Goal: Task Accomplishment & Management: Use online tool/utility

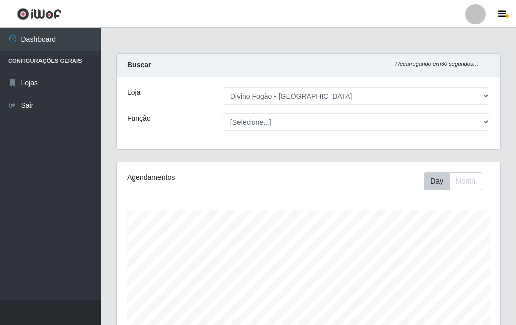
select select "499"
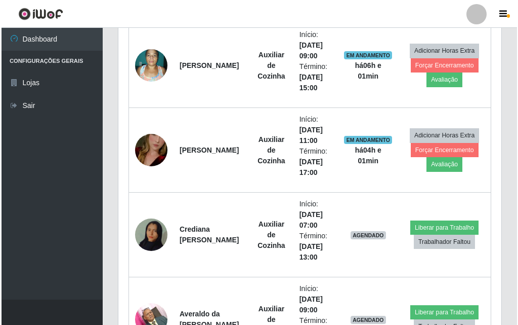
scroll to position [370, 0]
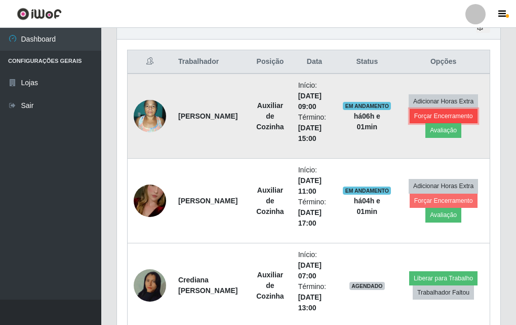
click at [446, 116] on button "Forçar Encerramento" at bounding box center [444, 116] width 68 height 14
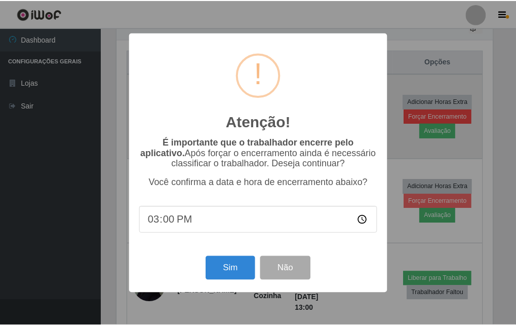
scroll to position [210, 378]
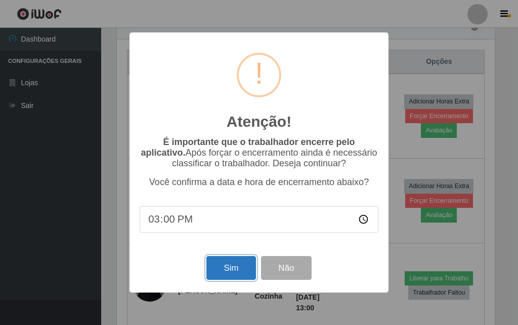
click at [252, 279] on button "Sim" at bounding box center [231, 268] width 49 height 24
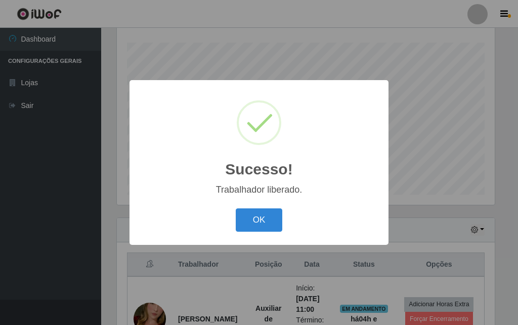
click at [283, 229] on div "OK Cancel" at bounding box center [259, 219] width 239 height 29
click at [245, 213] on button "OK" at bounding box center [259, 220] width 47 height 24
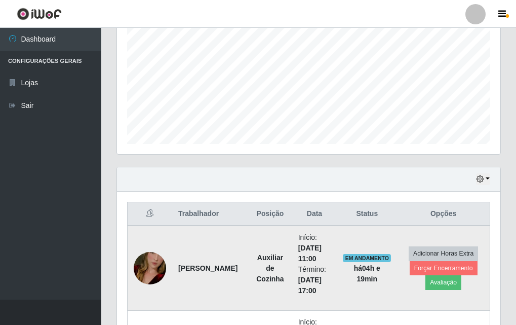
scroll to position [319, 0]
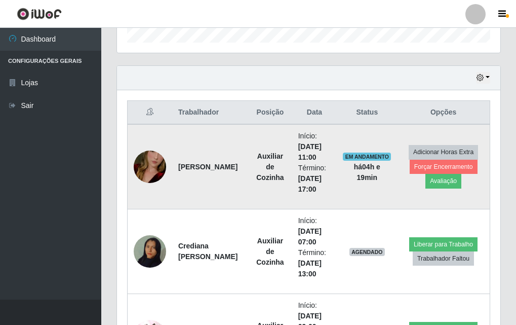
click at [139, 154] on img at bounding box center [150, 167] width 32 height 58
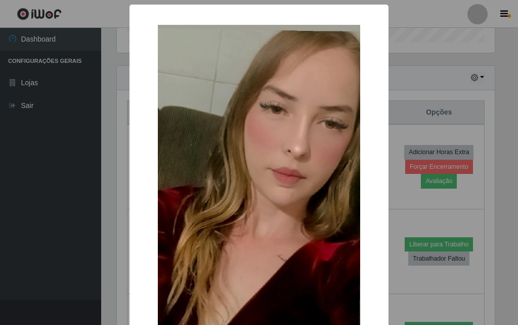
click at [493, 223] on div "× OK Cancel" at bounding box center [259, 162] width 518 height 325
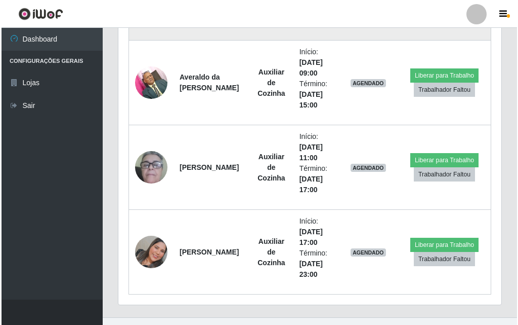
scroll to position [590, 0]
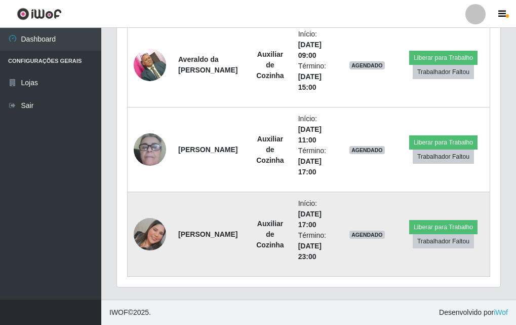
click at [155, 229] on img at bounding box center [150, 234] width 32 height 32
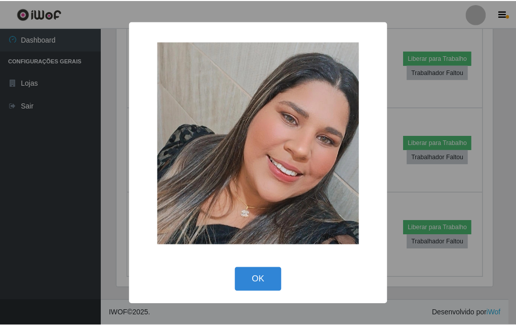
scroll to position [210, 378]
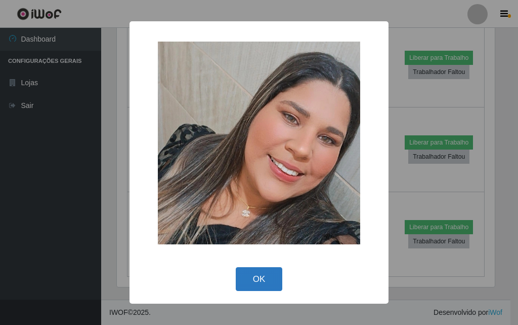
click at [277, 275] on button "OK" at bounding box center [259, 279] width 47 height 24
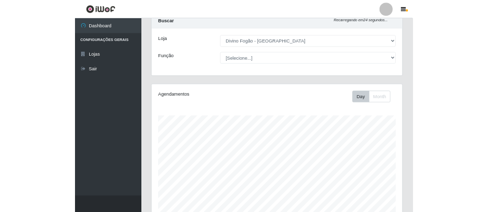
scroll to position [0, 0]
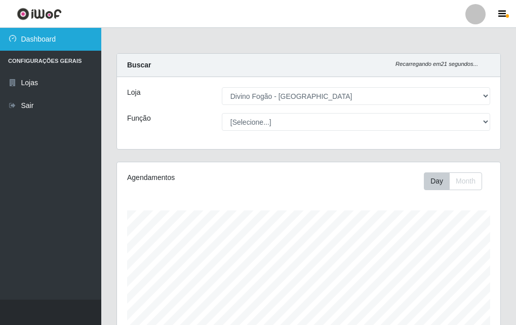
click at [80, 37] on link "Dashboard" at bounding box center [50, 39] width 101 height 23
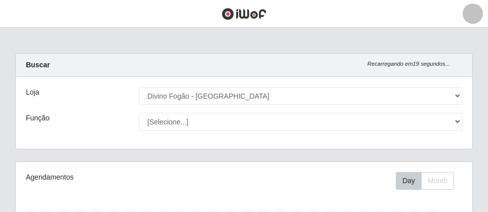
scroll to position [210, 456]
